Goal: Task Accomplishment & Management: Use online tool/utility

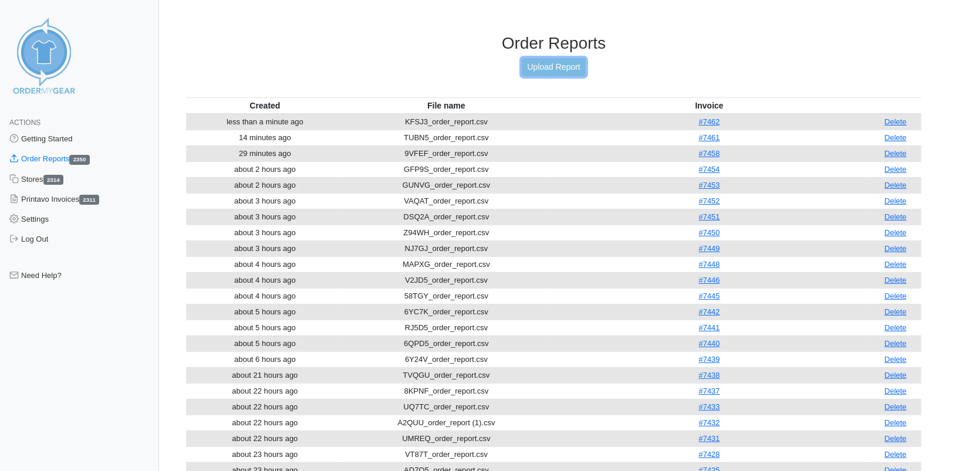
click at [549, 59] on link "Upload Report" at bounding box center [553, 67] width 63 height 18
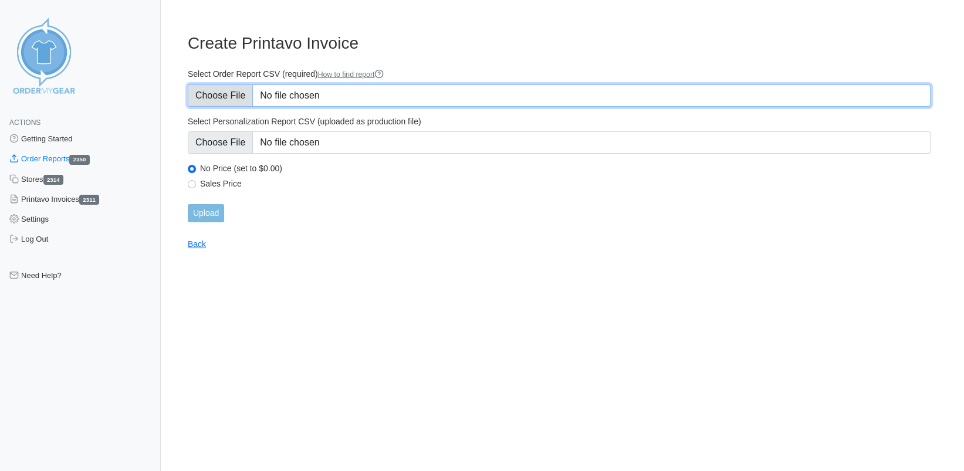
click at [238, 91] on input "Select Order Report CSV (required) How to find report" at bounding box center [559, 95] width 743 height 22
type input "C:\fakepath\VAJ7G_order_report (1).csv"
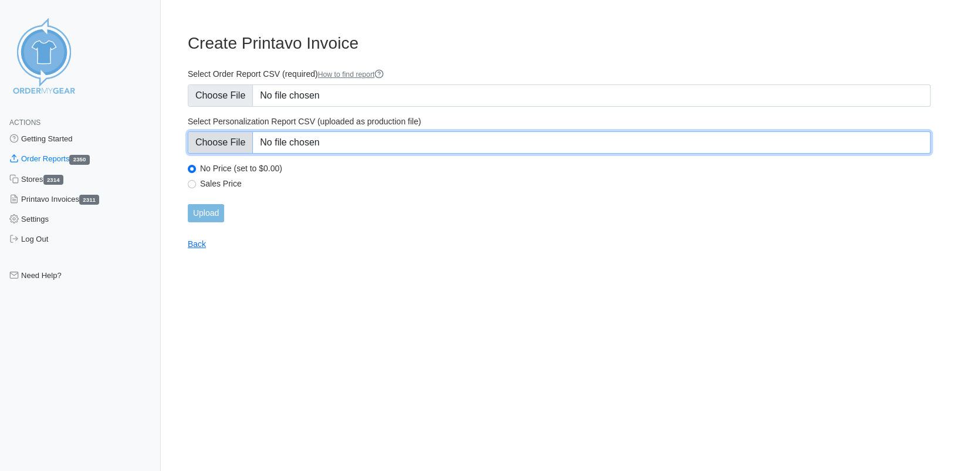
click at [239, 140] on input "Select Personalization Report CSV (uploaded as production file)" at bounding box center [559, 142] width 743 height 22
type input "C:\fakepath\VAJ7G_personalization_report.csv"
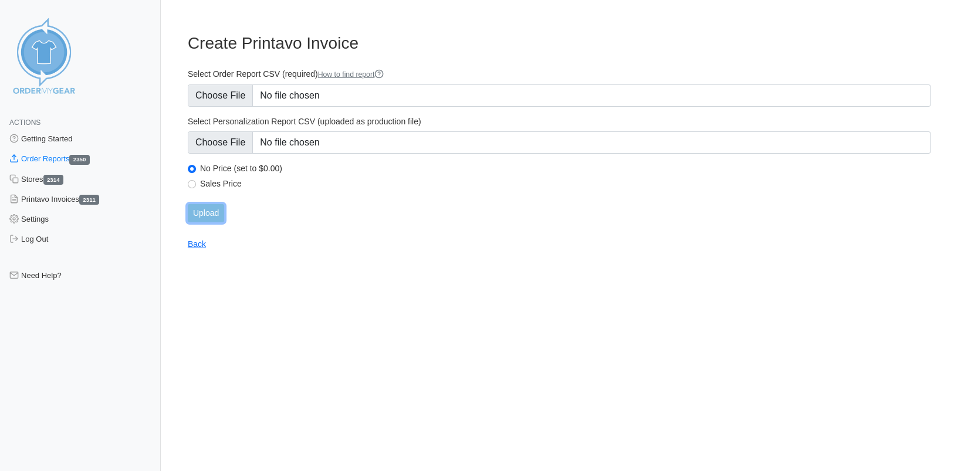
click at [217, 209] on input "Upload" at bounding box center [206, 213] width 36 height 18
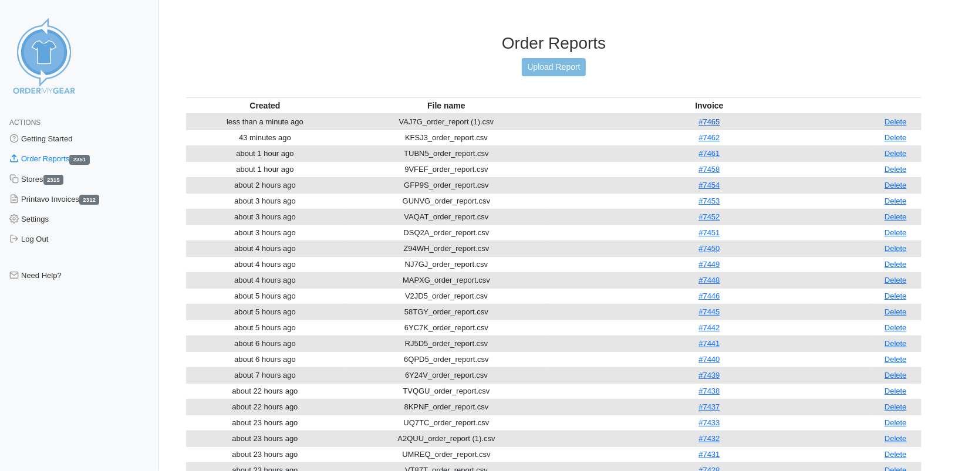
click at [716, 123] on link "#7465" at bounding box center [708, 121] width 21 height 9
click at [547, 69] on link "Upload Report" at bounding box center [553, 67] width 63 height 18
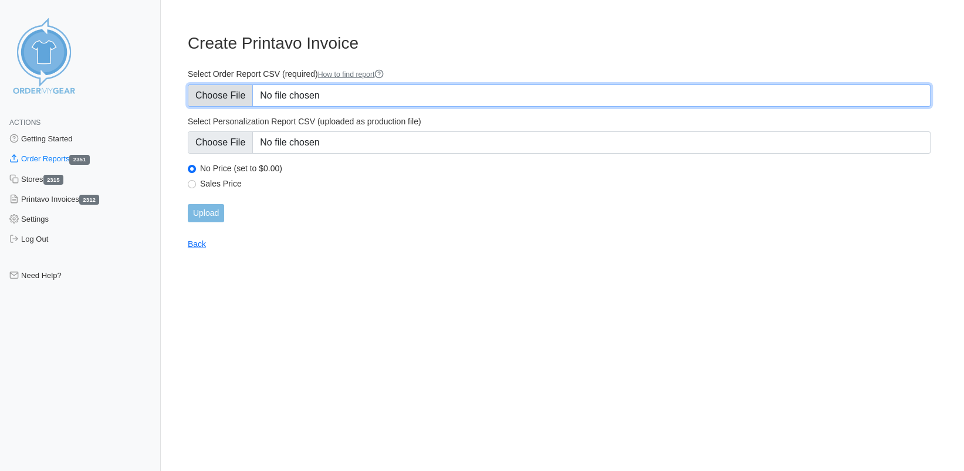
click at [224, 90] on input "Select Order Report CSV (required) How to find report" at bounding box center [559, 95] width 743 height 22
click at [222, 97] on input "Select Order Report CSV (required) How to find report" at bounding box center [559, 95] width 743 height 22
type input "C:\fakepath\KUSEH_order_report.csv"
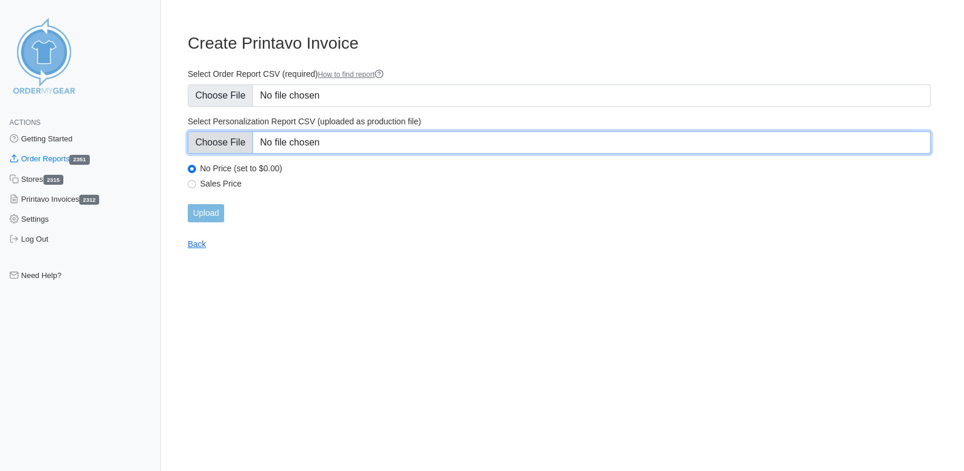
click at [216, 143] on input "Select Personalization Report CSV (uploaded as production file)" at bounding box center [559, 142] width 743 height 22
type input "C:\fakepath\KUSEH_personalization_report.csv"
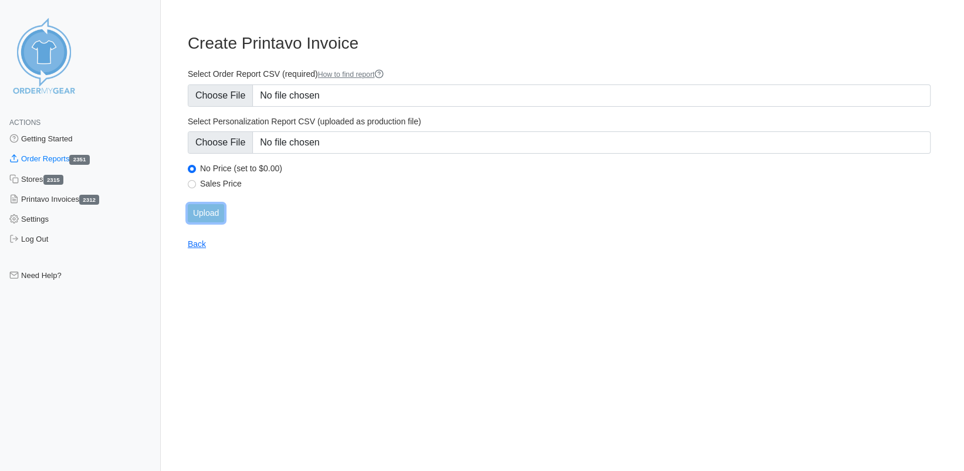
click at [211, 215] on input "Upload" at bounding box center [206, 213] width 36 height 18
